Goal: Information Seeking & Learning: Learn about a topic

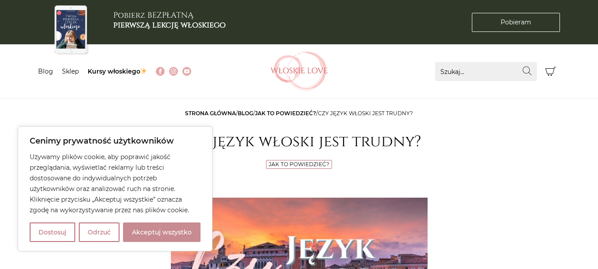
click at [175, 228] on button "Akceptuj wszystko" at bounding box center [161, 231] width 77 height 19
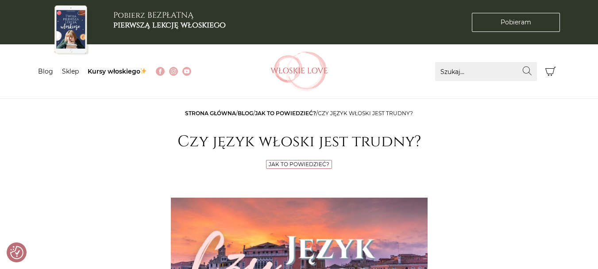
checkbox input "true"
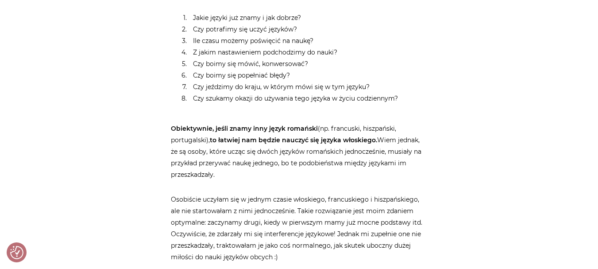
scroll to position [753, 0]
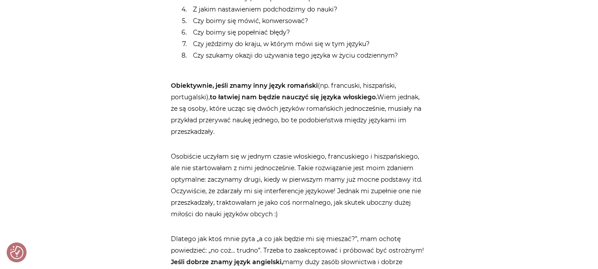
drag, startPoint x: 240, startPoint y: 104, endPoint x: 248, endPoint y: 127, distance: 24.5
click at [248, 127] on p "Obiektywnie, jeśli znamy inny język romański (np. francuski, hiszpański, portug…" at bounding box center [299, 102] width 257 height 69
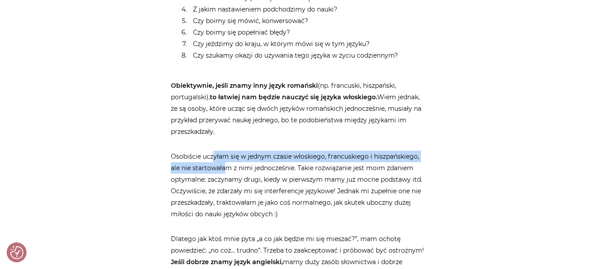
drag, startPoint x: 213, startPoint y: 155, endPoint x: 224, endPoint y: 166, distance: 16.3
click at [224, 166] on p "Osobiście uczyłam się w jednym czasie włoskiego, francuskiego i hiszpańskiego, …" at bounding box center [299, 185] width 257 height 69
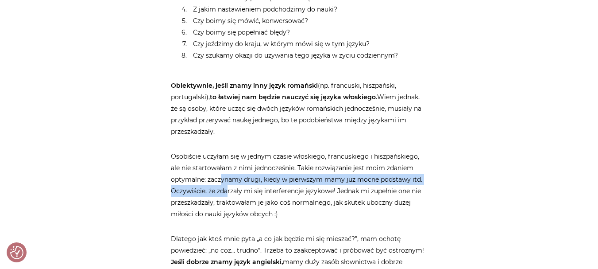
drag, startPoint x: 222, startPoint y: 175, endPoint x: 228, endPoint y: 185, distance: 11.9
click at [228, 185] on p "Osobiście uczyłam się w jednym czasie włoskiego, francuskiego i hiszpańskiego, …" at bounding box center [299, 185] width 257 height 69
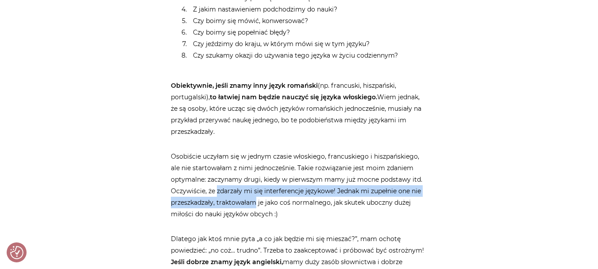
drag, startPoint x: 228, startPoint y: 185, endPoint x: 238, endPoint y: 201, distance: 19.3
click at [238, 201] on p "Osobiście uczyłam się w jednym czasie włoskiego, francuskiego i hiszpańskiego, …" at bounding box center [299, 185] width 257 height 69
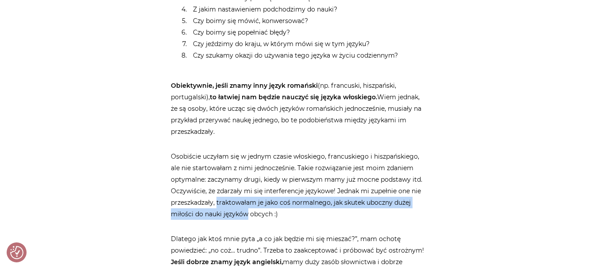
drag, startPoint x: 238, startPoint y: 201, endPoint x: 245, endPoint y: 214, distance: 14.1
click at [245, 214] on p "Osobiście uczyłam się w jednym czasie włoskiego, francuskiego i hiszpańskiego, …" at bounding box center [299, 185] width 257 height 69
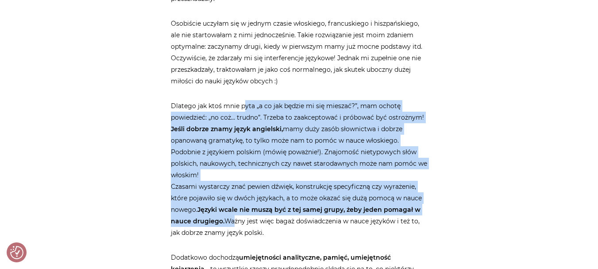
drag, startPoint x: 245, startPoint y: 105, endPoint x: 234, endPoint y: 225, distance: 120.1
click at [234, 225] on p "Dlatego jak ktoś mnie pyta „a co jak będzie mi się mieszać?”, mam ochotę powied…" at bounding box center [299, 169] width 257 height 138
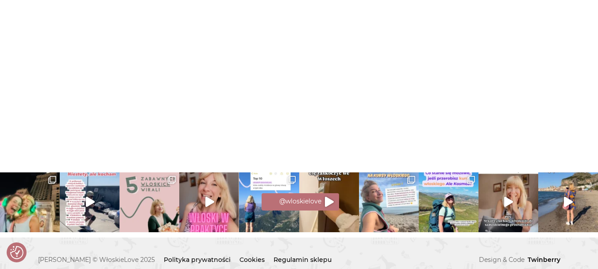
scroll to position [3372, 0]
